Goal: Navigation & Orientation: Find specific page/section

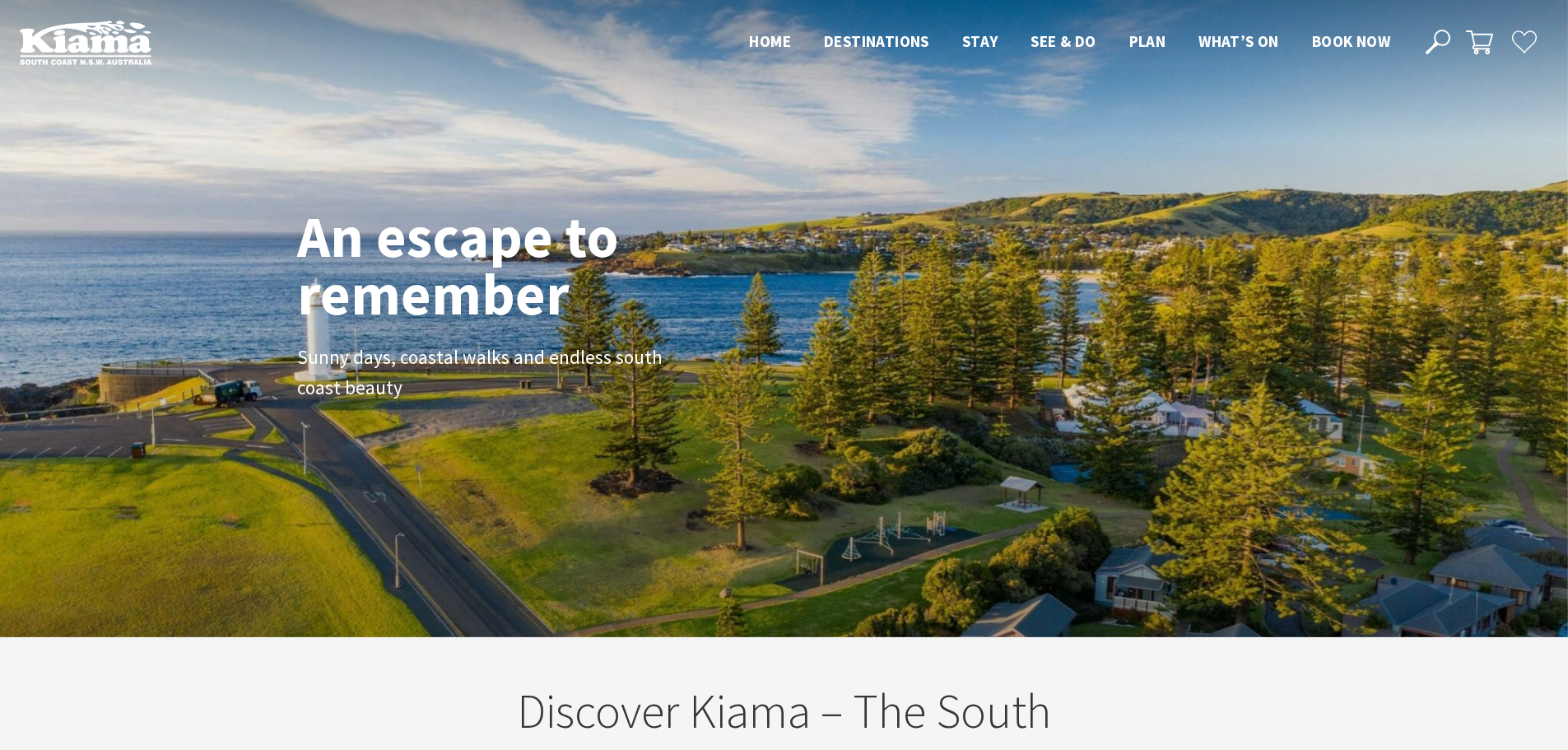
scroll to position [288, 1580]
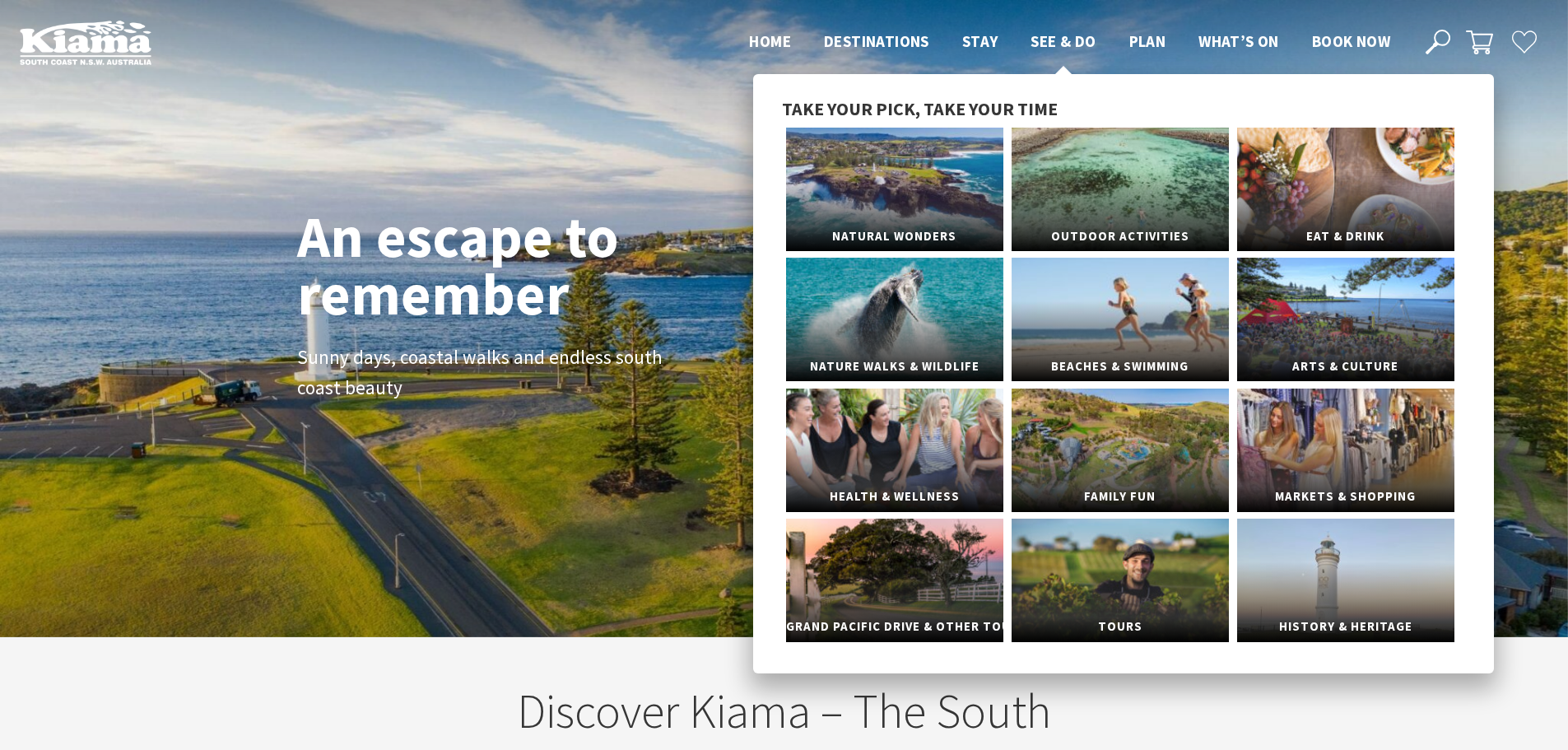
click at [1084, 29] on li "See & Do Take your pick, take your time Natural Wonders Outdoor Activities Eat …" at bounding box center [1062, 41] width 65 height 24
click at [955, 162] on link "Natural Wonders" at bounding box center [894, 189] width 217 height 123
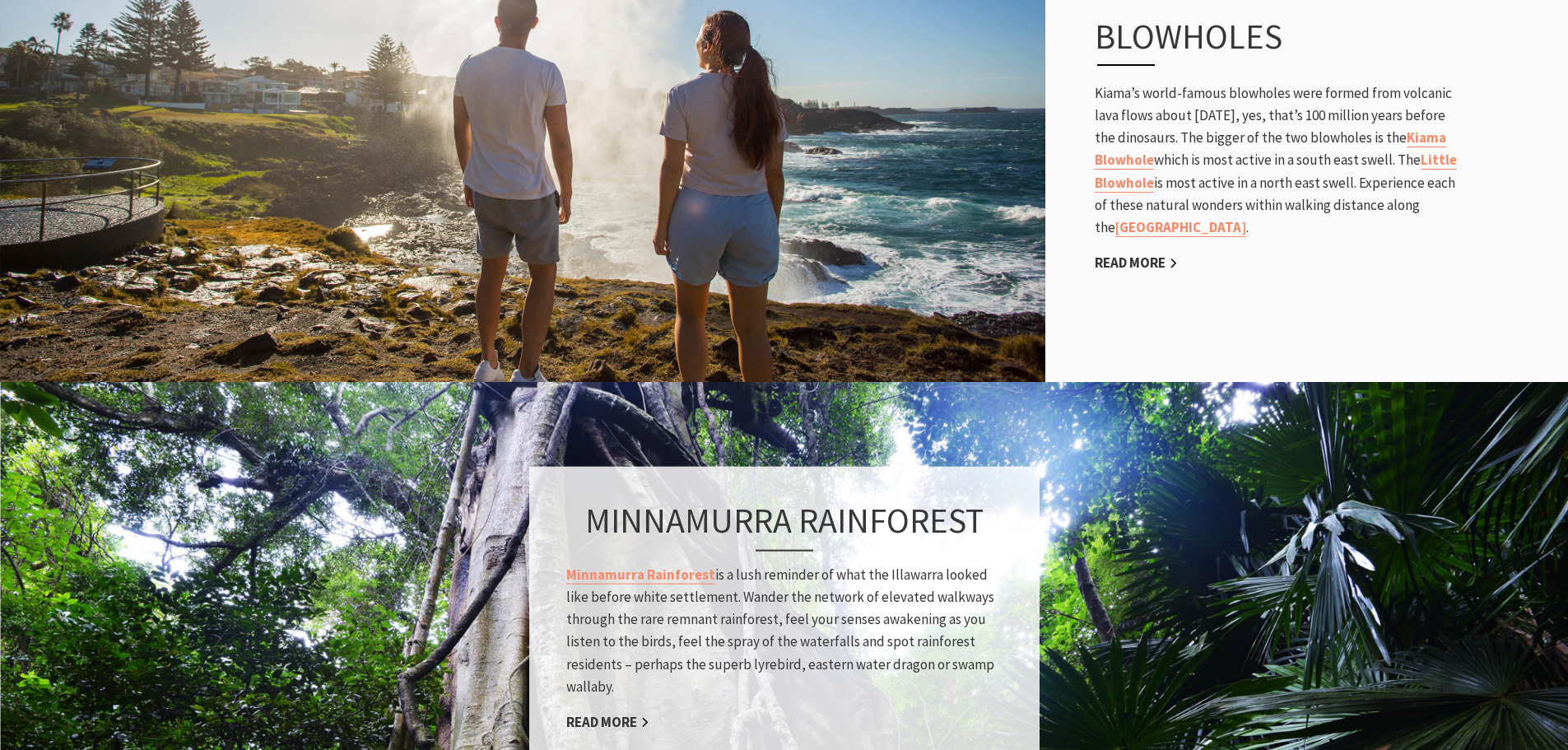
scroll to position [659, 0]
